Goal: Contribute content: Contribute content

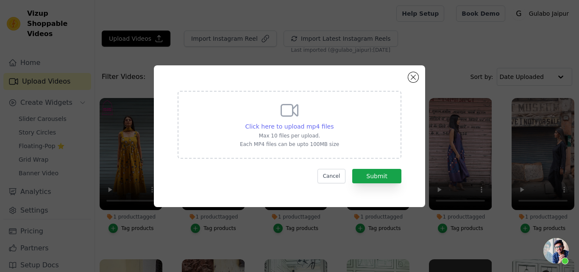
scroll to position [235, 0]
click at [277, 125] on span "Click here to upload mp4 files" at bounding box center [289, 126] width 89 height 7
click at [333, 122] on input "Click here to upload mp4 files Max 10 files per upload. Each MP4 files can be u…" at bounding box center [333, 122] width 0 height 0
type input "C:\fakepath\ARUNA BLUE_.mp4"
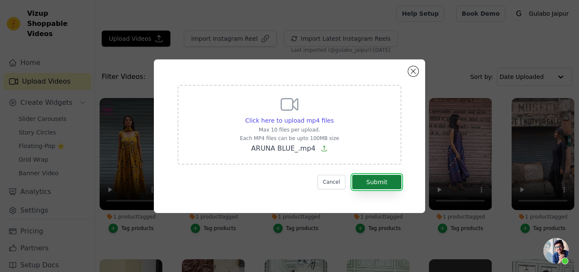
click at [370, 181] on button "Submit" at bounding box center [376, 182] width 49 height 14
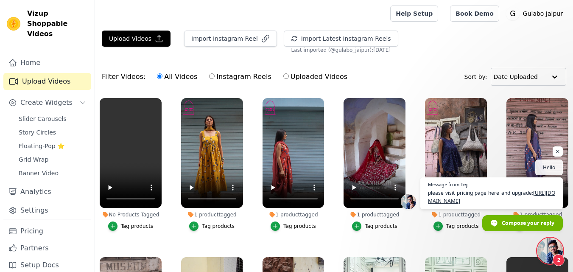
scroll to position [235, 0]
click at [111, 223] on icon "button" at bounding box center [113, 226] width 6 height 6
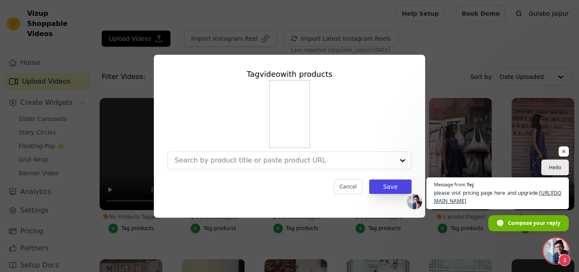
click at [293, 108] on img at bounding box center [289, 114] width 41 height 68
click at [237, 162] on input "No Products Tagged Tag video with products Cancel Save Tag products" at bounding box center [285, 160] width 220 height 8
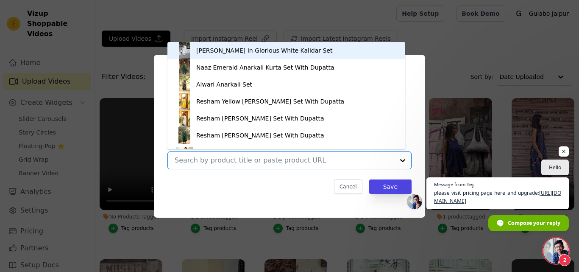
paste input "Aruna Blue Peacock Straight Set"
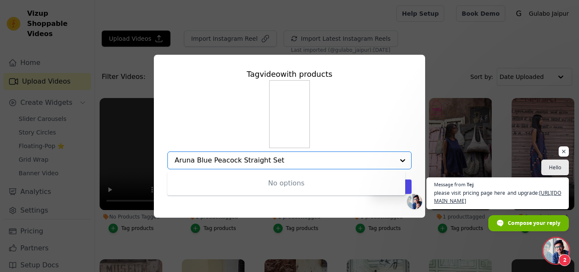
click at [262, 179] on div "No options" at bounding box center [286, 183] width 238 height 24
type input "Aruna Blue Peacock Straight Set"
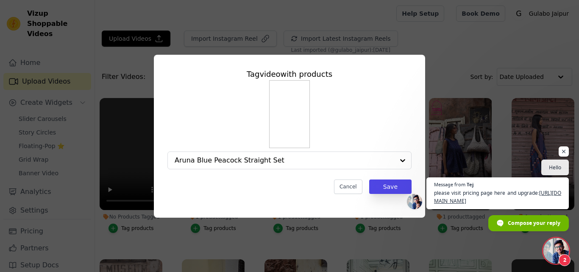
click at [395, 128] on div "Aruna Blue Peacock Straight Set" at bounding box center [289, 124] width 244 height 89
click at [348, 188] on button "Cancel" at bounding box center [348, 186] width 28 height 14
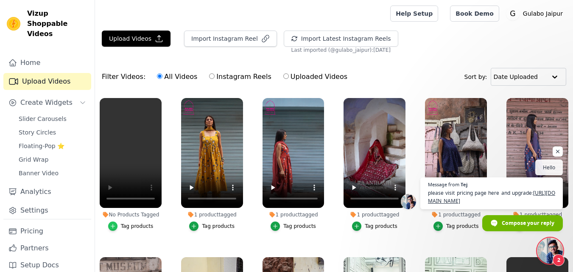
click at [114, 225] on icon "button" at bounding box center [113, 226] width 4 height 4
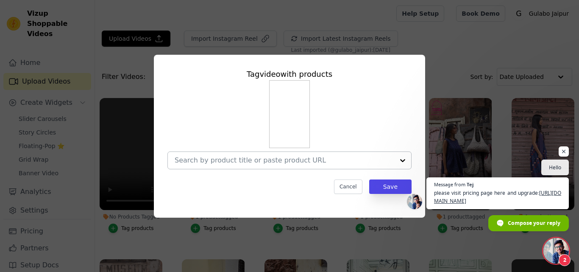
click at [214, 160] on input "No Products Tagged Tag video with products Cancel Save Tag products" at bounding box center [285, 160] width 220 height 8
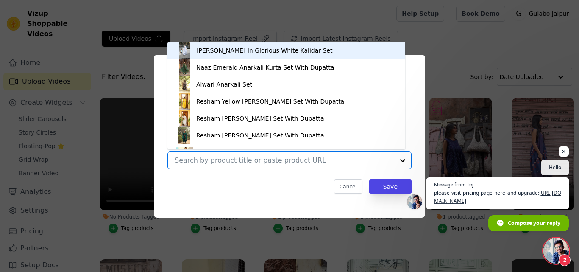
paste input "Aruna Blue Peacock Straight Set"
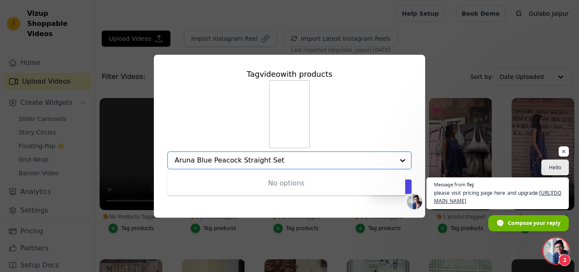
click at [196, 158] on input "Aruna Blue Peacock Straight Set" at bounding box center [285, 160] width 220 height 8
type input "Aruna"
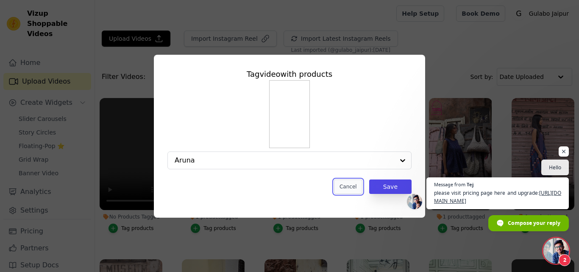
click at [350, 189] on button "Cancel" at bounding box center [348, 186] width 28 height 14
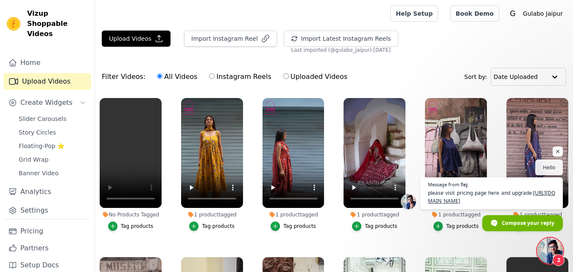
click at [547, 253] on span "Open chat" at bounding box center [549, 250] width 25 height 25
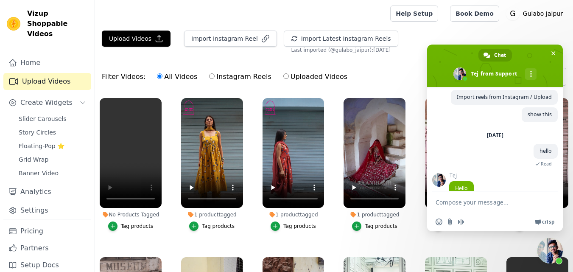
scroll to position [297, 0]
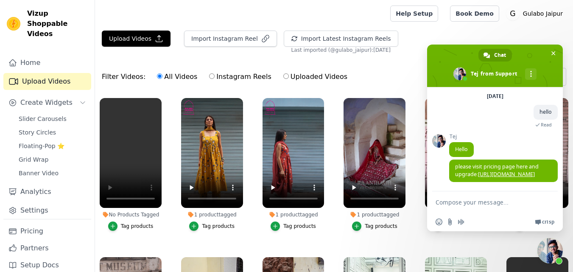
click at [451, 203] on textarea "Compose your message..." at bounding box center [486, 201] width 102 height 21
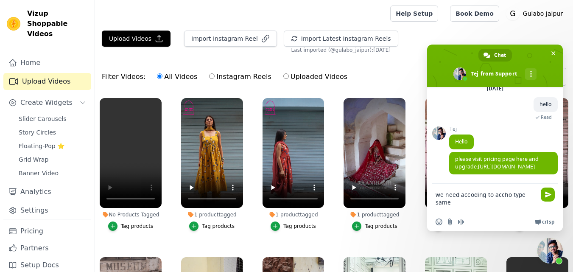
type textarea "we need accoding to accho type same"
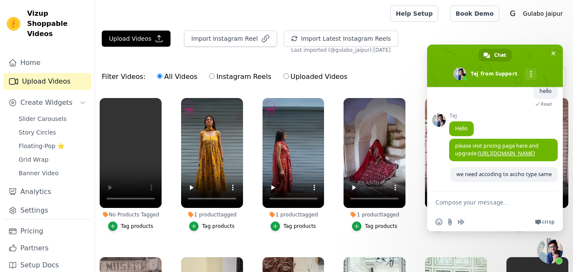
scroll to position [325, 0]
type textarea "can we do [PERSON_NAME] type"
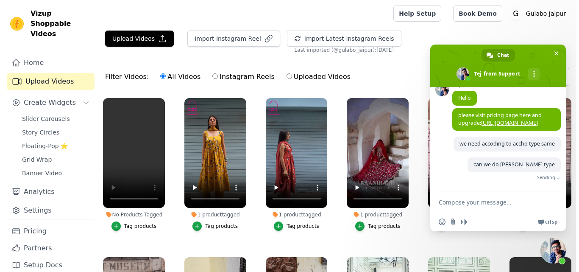
scroll to position [343, 0]
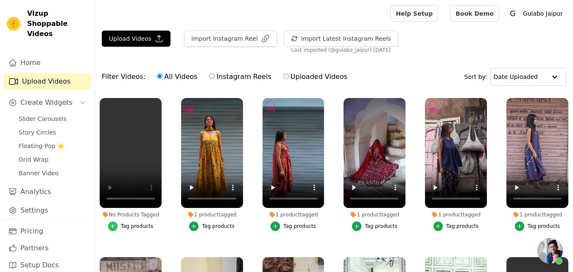
click at [116, 224] on icon "button" at bounding box center [113, 226] width 6 height 6
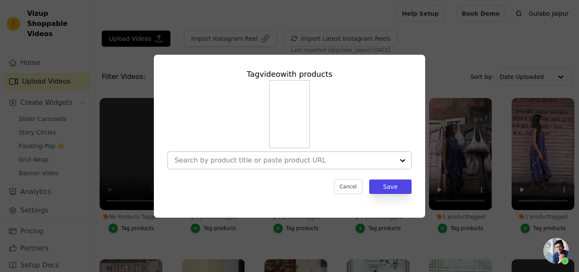
click at [211, 157] on input "No Products Tagged Tag video with products Cancel Save Tag products" at bounding box center [285, 160] width 220 height 8
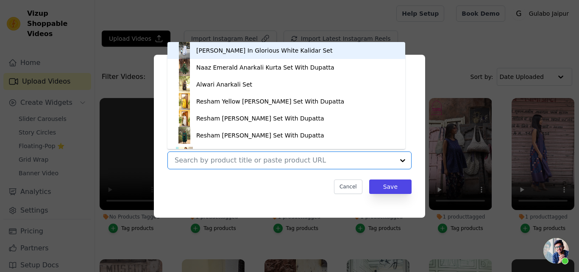
paste input "BISA WHITE ANARKALI"
type input "BISA WHITE ANARKALI"
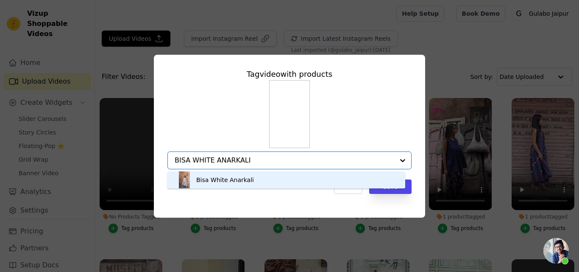
click at [224, 178] on div "Bisa White Anarkali" at bounding box center [225, 179] width 58 height 8
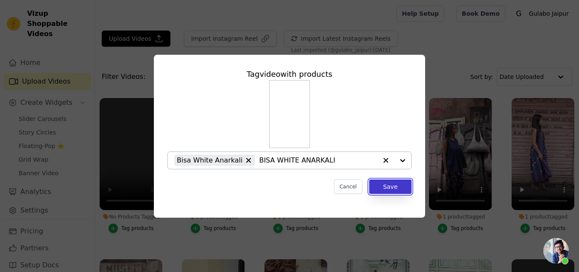
click at [389, 186] on button "Save" at bounding box center [390, 186] width 42 height 14
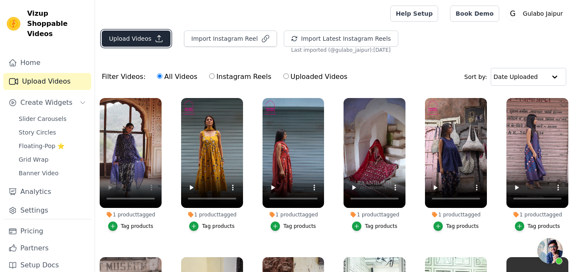
click at [128, 36] on button "Upload Videos" at bounding box center [136, 39] width 69 height 16
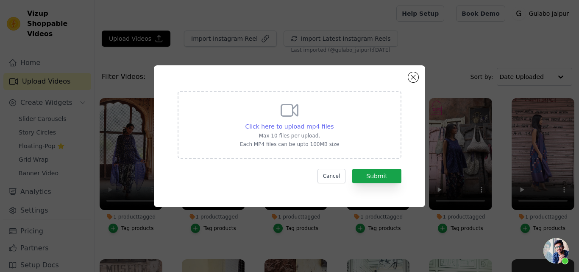
click at [287, 127] on span "Click here to upload mp4 files" at bounding box center [289, 126] width 89 height 7
click at [333, 122] on input "Click here to upload mp4 files Max 10 files per upload. Each MP4 files can be u…" at bounding box center [333, 122] width 0 height 0
type input "C:\fakepath\CHARUL GREEN STRAIGHT SET.mp4"
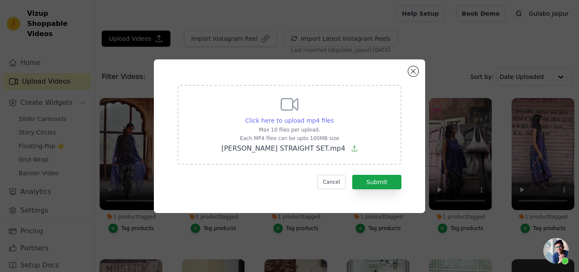
click at [302, 120] on span "Click here to upload mp4 files" at bounding box center [289, 120] width 89 height 7
click at [333, 116] on input "Click here to upload mp4 files Max 10 files per upload. Each MP4 files can be u…" at bounding box center [333, 116] width 0 height 0
click at [381, 178] on button "Submit" at bounding box center [376, 182] width 49 height 14
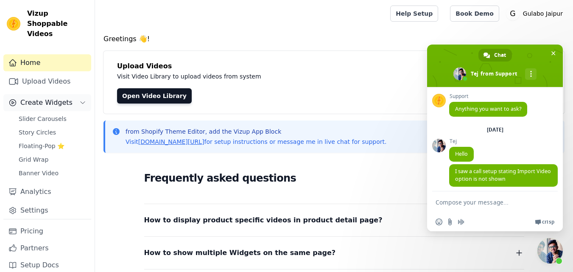
scroll to position [343, 0]
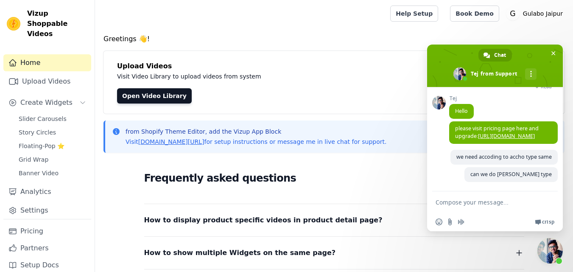
click at [546, 247] on span "Close chat" at bounding box center [549, 250] width 25 height 25
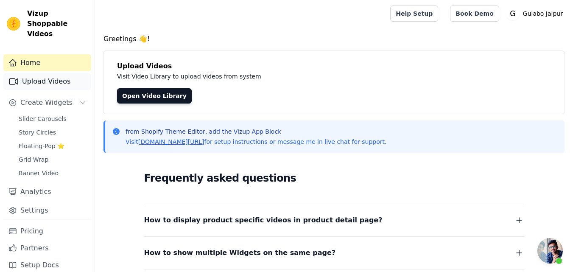
click at [50, 73] on link "Upload Videos" at bounding box center [47, 81] width 88 height 17
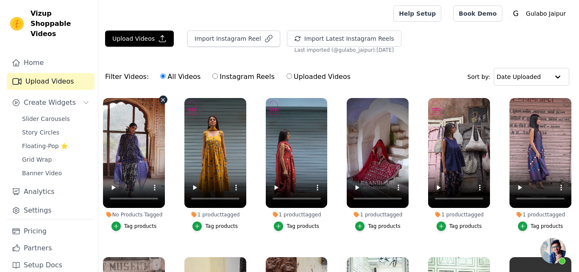
scroll to position [343, 0]
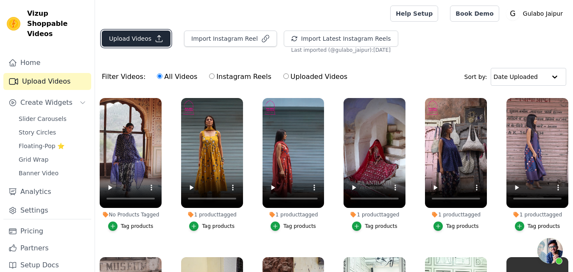
click at [124, 39] on button "Upload Videos" at bounding box center [136, 39] width 69 height 16
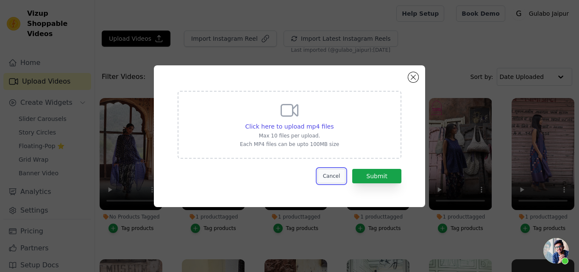
click at [333, 175] on button "Cancel" at bounding box center [331, 176] width 28 height 14
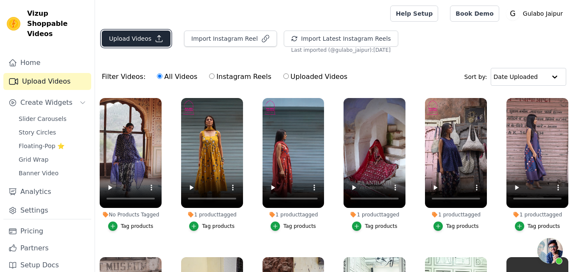
click at [129, 37] on button "Upload Videos" at bounding box center [136, 39] width 69 height 16
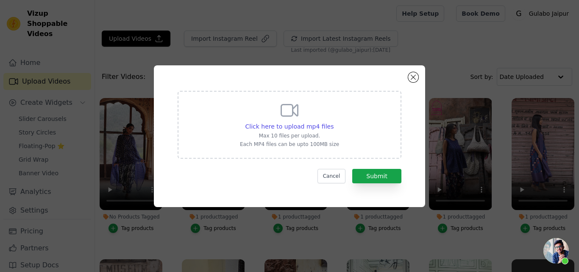
click at [298, 120] on div "Click here to upload mp4 files Max 10 files per upload. Each MP4 files can be u…" at bounding box center [289, 123] width 99 height 47
click at [333, 122] on input "Click here to upload mp4 files Max 10 files per upload. Each MP4 files can be u…" at bounding box center [333, 122] width 0 height 0
type input "C:\fakepath\BISA WHITE ANARKALI.mp4"
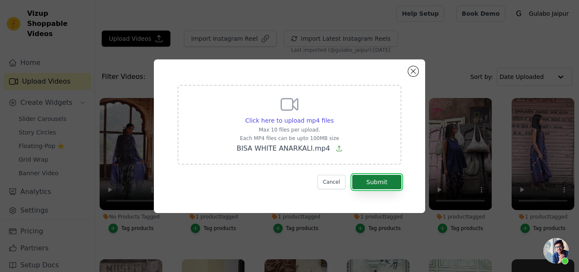
click at [381, 182] on button "Submit" at bounding box center [376, 182] width 49 height 14
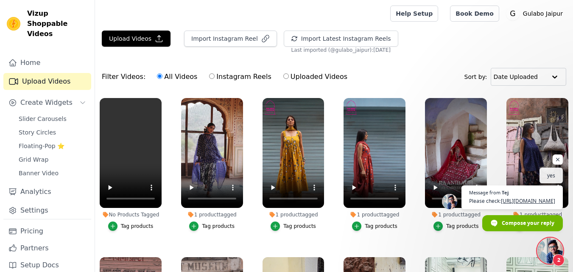
scroll to position [343, 0]
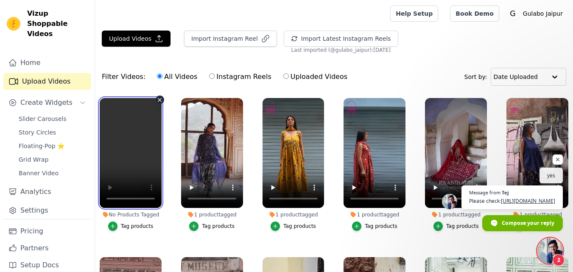
click at [136, 142] on video at bounding box center [131, 153] width 62 height 110
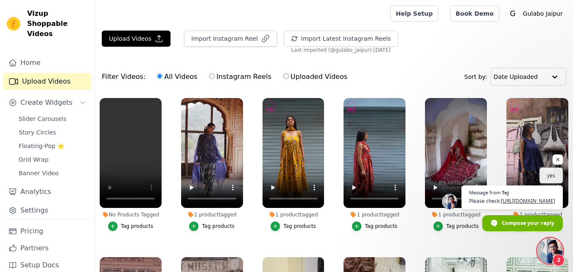
click at [170, 219] on ul "No Products Tagged Tag products 1 product tagged Tag products 1 product tagged …" at bounding box center [334, 215] width 478 height 245
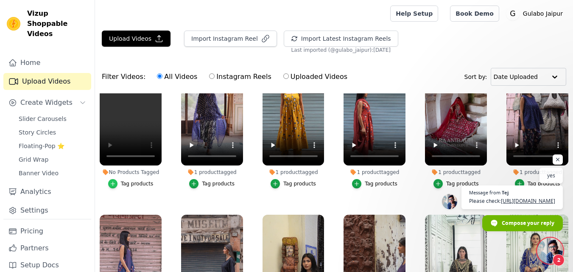
click at [112, 181] on icon "button" at bounding box center [113, 184] width 6 height 6
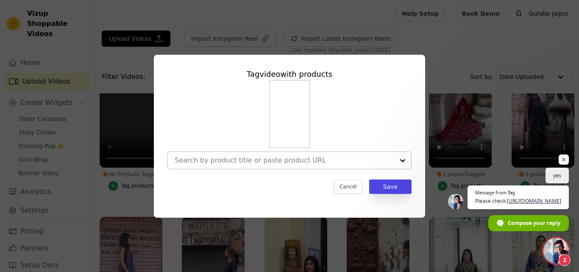
click at [218, 164] on input "No Products Tagged Tag video with products Cancel Save Tag products" at bounding box center [285, 160] width 220 height 8
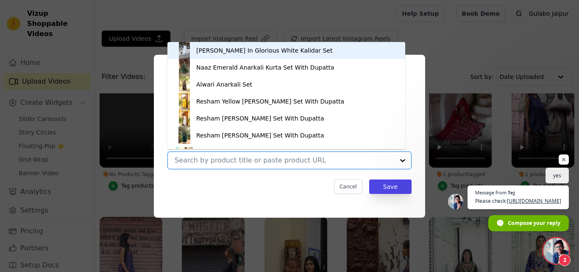
paste input "BISA WHITE ANARKALI"
type input "BISA WHITE ANARKALI"
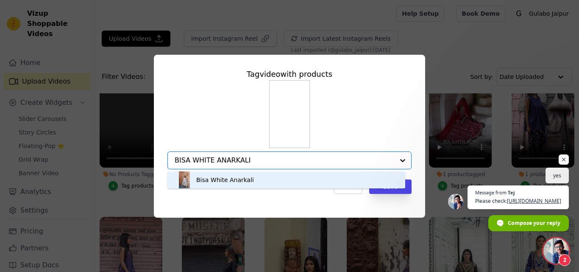
click at [213, 183] on div "Bisa White Anarkali" at bounding box center [225, 179] width 58 height 8
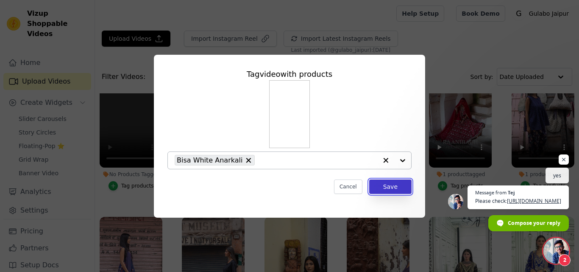
click at [394, 187] on button "Save" at bounding box center [390, 186] width 42 height 14
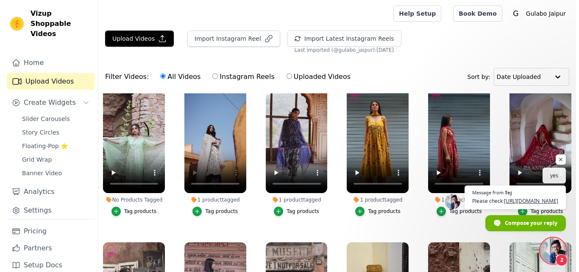
scroll to position [0, 0]
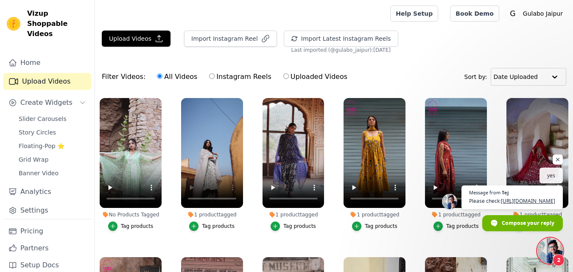
click at [117, 228] on button "Tag products" at bounding box center [130, 225] width 45 height 9
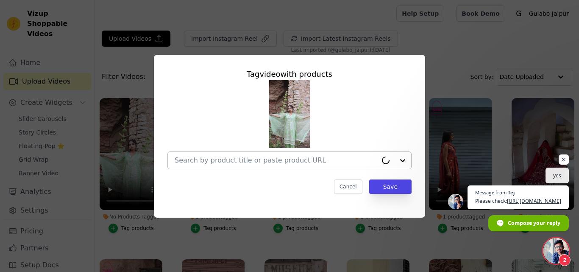
click at [267, 161] on input "No Products Tagged Tag video with products Cancel Save Tag products" at bounding box center [276, 160] width 203 height 8
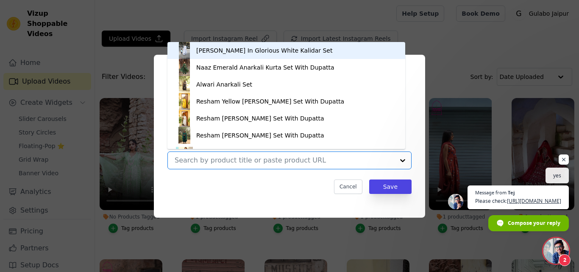
paste input "Charul Green Set"
type input "Charul Green Set"
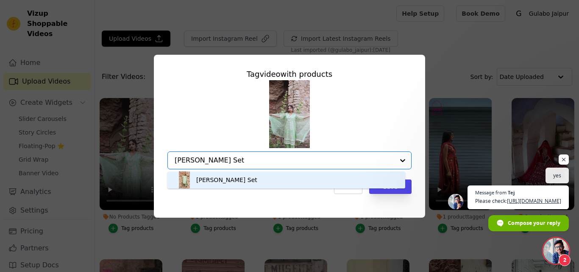
click at [204, 179] on div "Charul Green Set" at bounding box center [226, 179] width 61 height 8
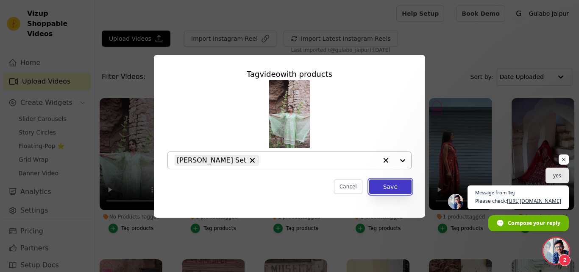
click at [394, 186] on button "Save" at bounding box center [390, 186] width 42 height 14
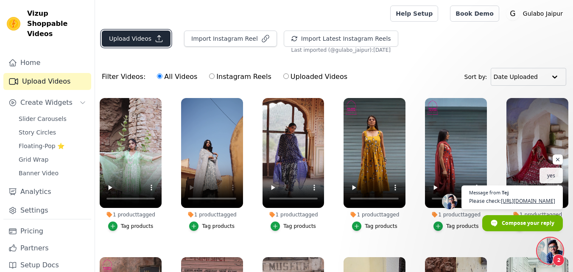
click at [132, 36] on button "Upload Videos" at bounding box center [136, 39] width 69 height 16
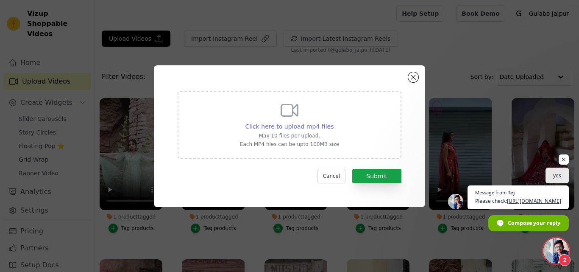
click at [291, 123] on span "Click here to upload mp4 files" at bounding box center [289, 126] width 89 height 7
click at [333, 122] on input "Click here to upload mp4 files Max 10 files per upload. Each MP4 files can be u…" at bounding box center [333, 122] width 0 height 0
type input "C:\fakepath\CHARUL PURPLE STRAIGHT SET_.mp4"
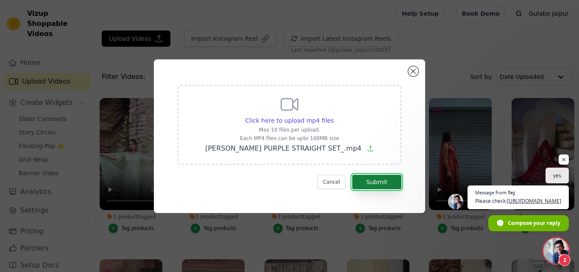
click at [369, 181] on button "Submit" at bounding box center [376, 182] width 49 height 14
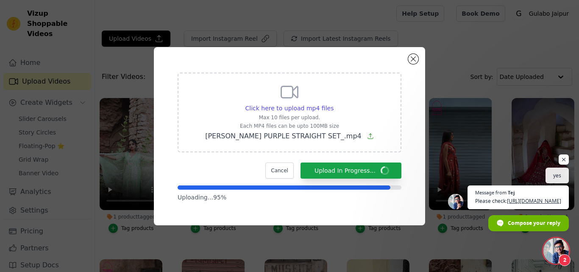
click at [192, 106] on div "Click here to upload mp4 files Max 10 files per upload. Each MP4 files can be u…" at bounding box center [290, 112] width 224 height 80
click at [333, 104] on input "Click here to upload mp4 files Max 10 files per upload. Each MP4 files can be u…" at bounding box center [333, 103] width 0 height 0
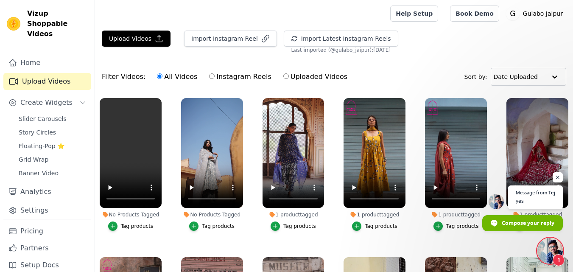
scroll to position [86, 0]
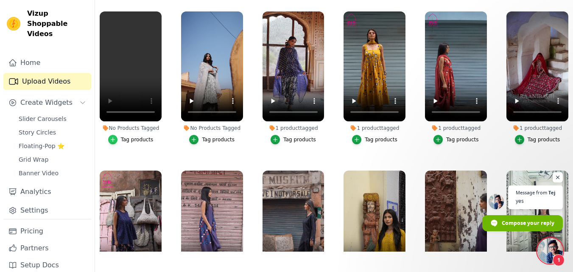
click at [117, 137] on div "button" at bounding box center [112, 139] width 9 height 9
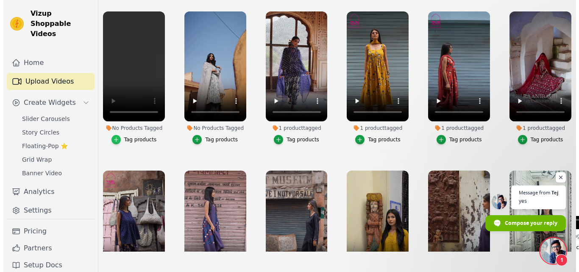
scroll to position [0, 0]
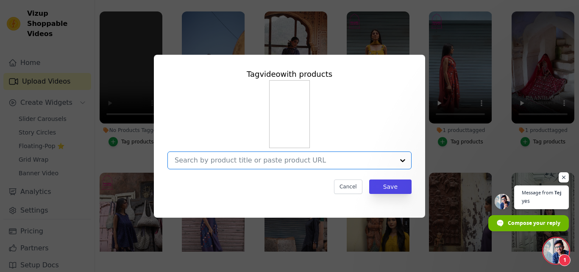
click at [220, 161] on input "No Products Tagged Tag video with products Option undefined, selected. Select i…" at bounding box center [285, 160] width 220 height 8
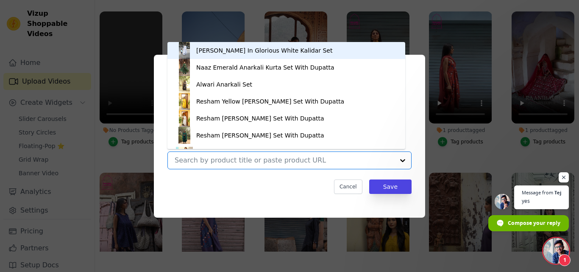
paste input "CHARUL GREEN STRAIGHT SET"
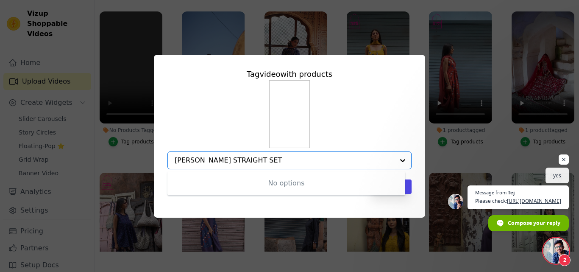
type input "CHARUL GREEN STRAIGHT SET"
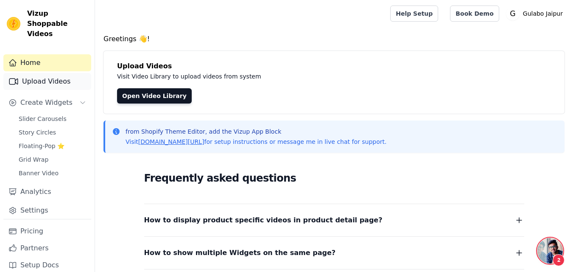
click at [29, 73] on link "Upload Videos" at bounding box center [47, 81] width 88 height 17
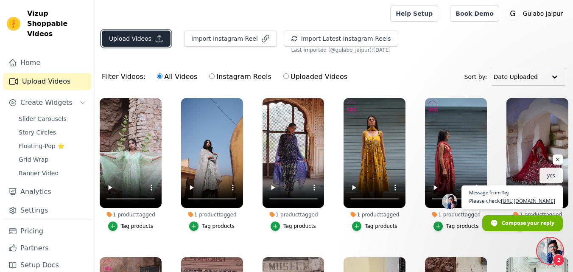
click at [126, 40] on button "Upload Videos" at bounding box center [136, 39] width 69 height 16
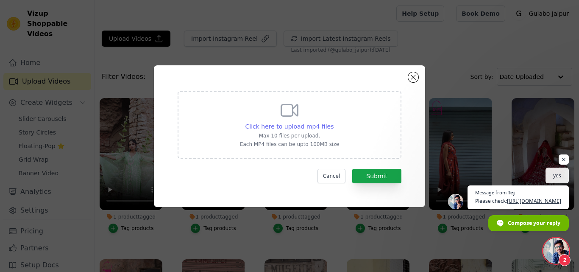
click at [279, 129] on span "Click here to upload mp4 files" at bounding box center [289, 126] width 89 height 7
click at [333, 122] on input "Click here to upload mp4 files Max 10 files per upload. Each MP4 files can be u…" at bounding box center [333, 122] width 0 height 0
type input "C:\fakepath\CHARUL YELLOW STRAIGHT SET.mp4"
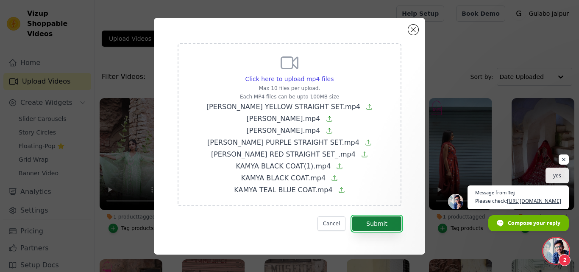
click at [384, 224] on button "Submit" at bounding box center [376, 223] width 49 height 14
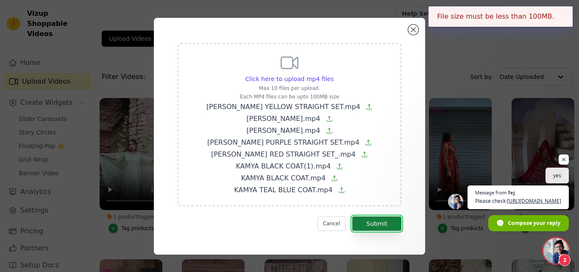
click at [384, 224] on button "Submit" at bounding box center [376, 223] width 49 height 14
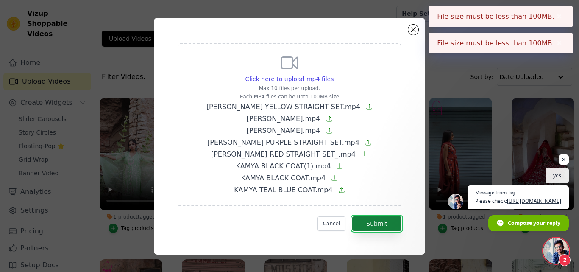
click at [384, 224] on button "Submit" at bounding box center [376, 223] width 49 height 14
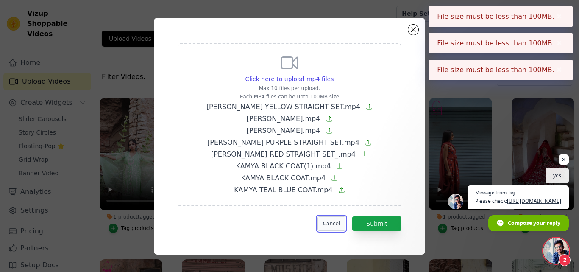
click at [331, 221] on button "Cancel" at bounding box center [331, 223] width 28 height 14
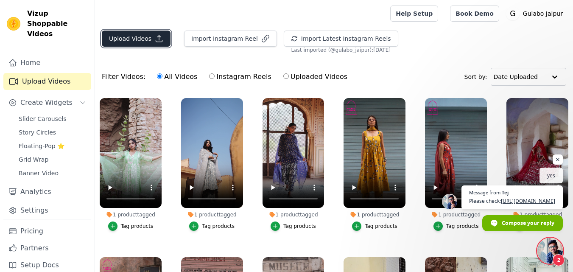
click at [150, 39] on button "Upload Videos" at bounding box center [136, 39] width 69 height 16
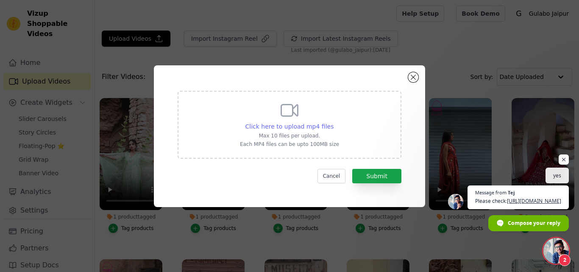
click at [267, 124] on span "Click here to upload mp4 files" at bounding box center [289, 126] width 89 height 7
click at [333, 122] on input "Click here to upload mp4 files Max 10 files per upload. Each MP4 files can be u…" at bounding box center [333, 122] width 0 height 0
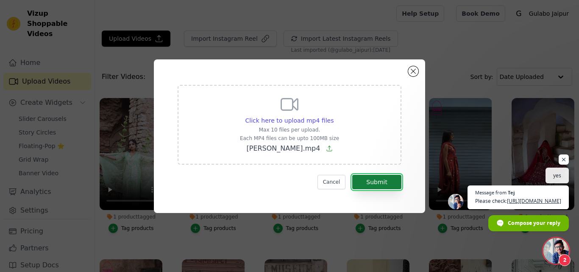
click at [360, 179] on button "Submit" at bounding box center [376, 182] width 49 height 14
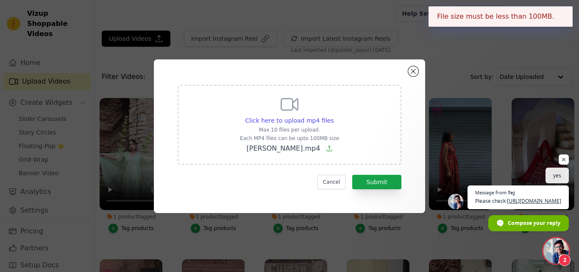
click at [289, 148] on span "IMRAT GREEN.mp4" at bounding box center [283, 148] width 74 height 8
click at [333, 116] on input "Click here to upload mp4 files Max 10 files per upload. Each MP4 files can be u…" at bounding box center [333, 116] width 0 height 0
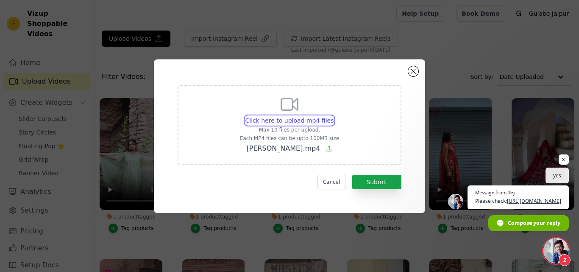
type input "C:\fakepath\IMRAT PURPLE STRAIGHT SET.mp4"
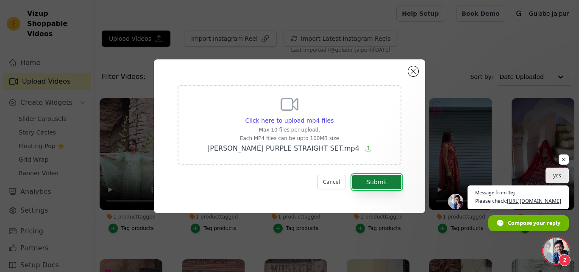
click at [391, 185] on button "Submit" at bounding box center [376, 182] width 49 height 14
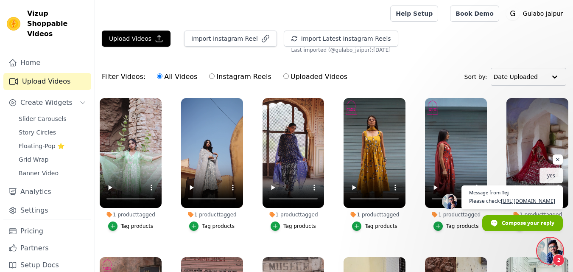
scroll to position [343, 0]
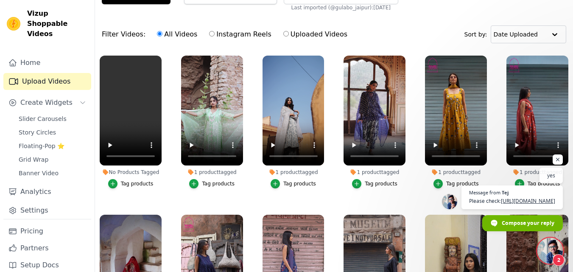
scroll to position [274, 0]
